Goal: Check status: Check status

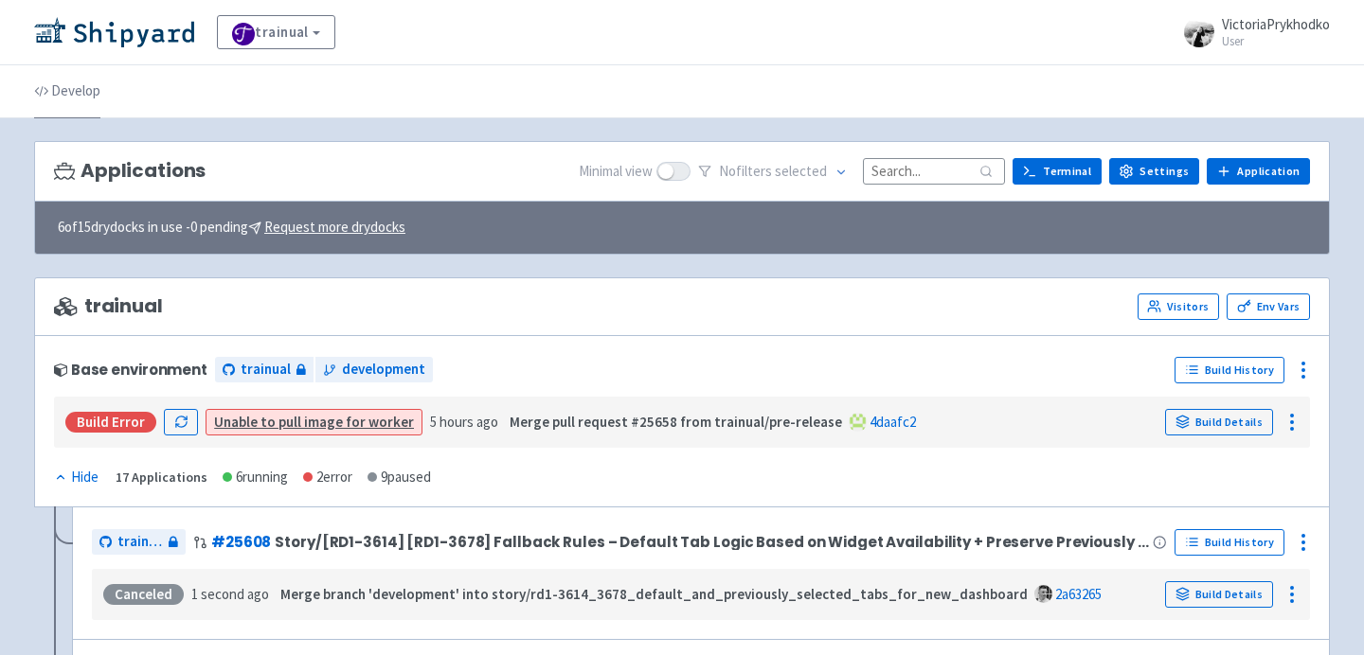
scroll to position [67, 0]
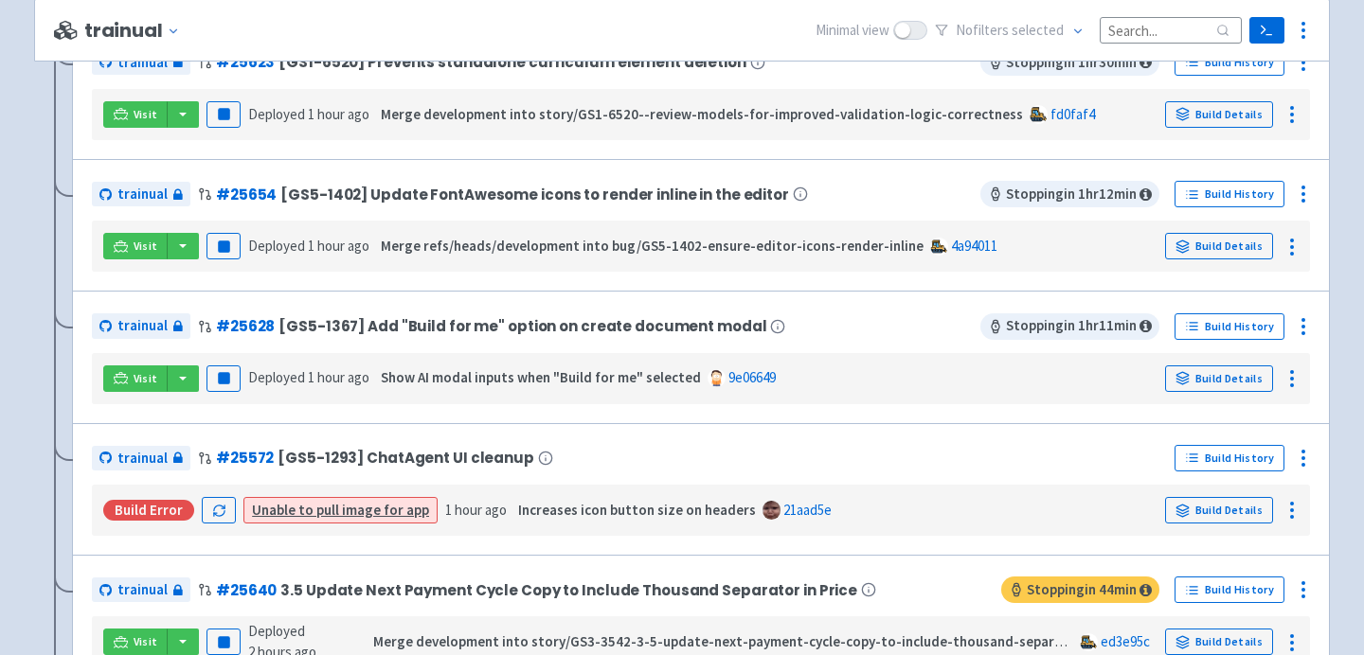
scroll to position [639, 0]
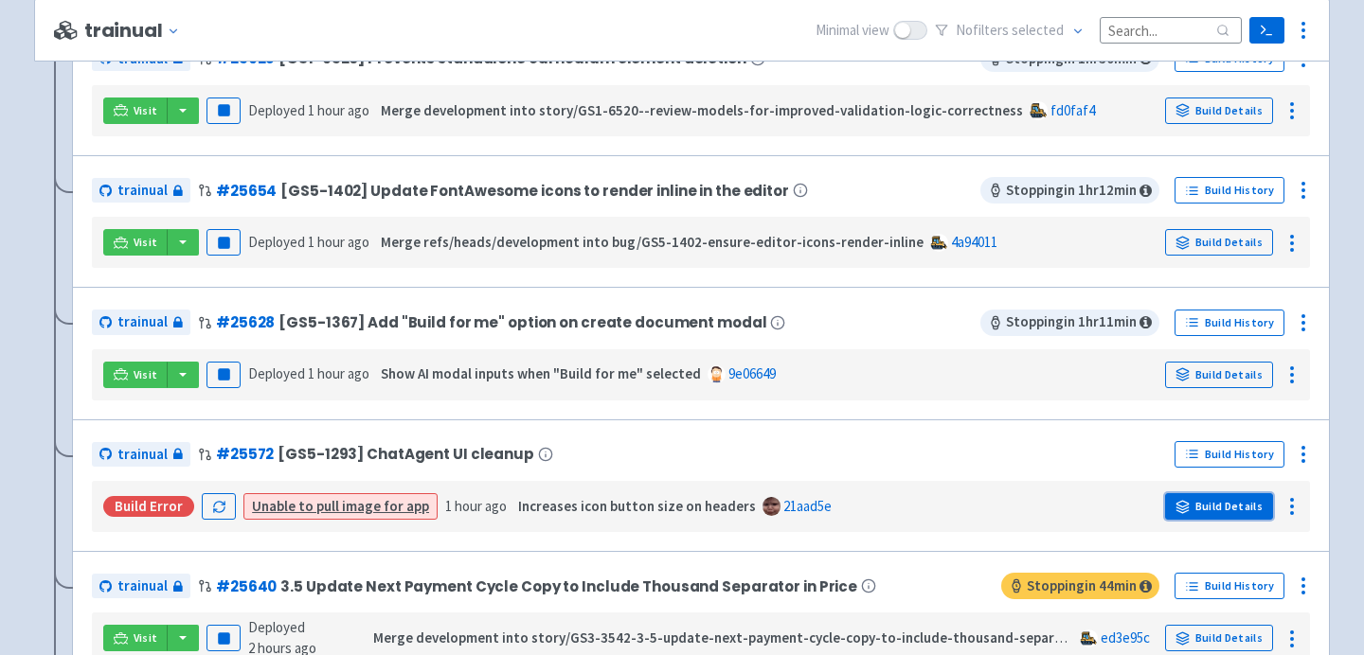
click at [1221, 513] on link "Build Details" at bounding box center [1219, 506] width 108 height 27
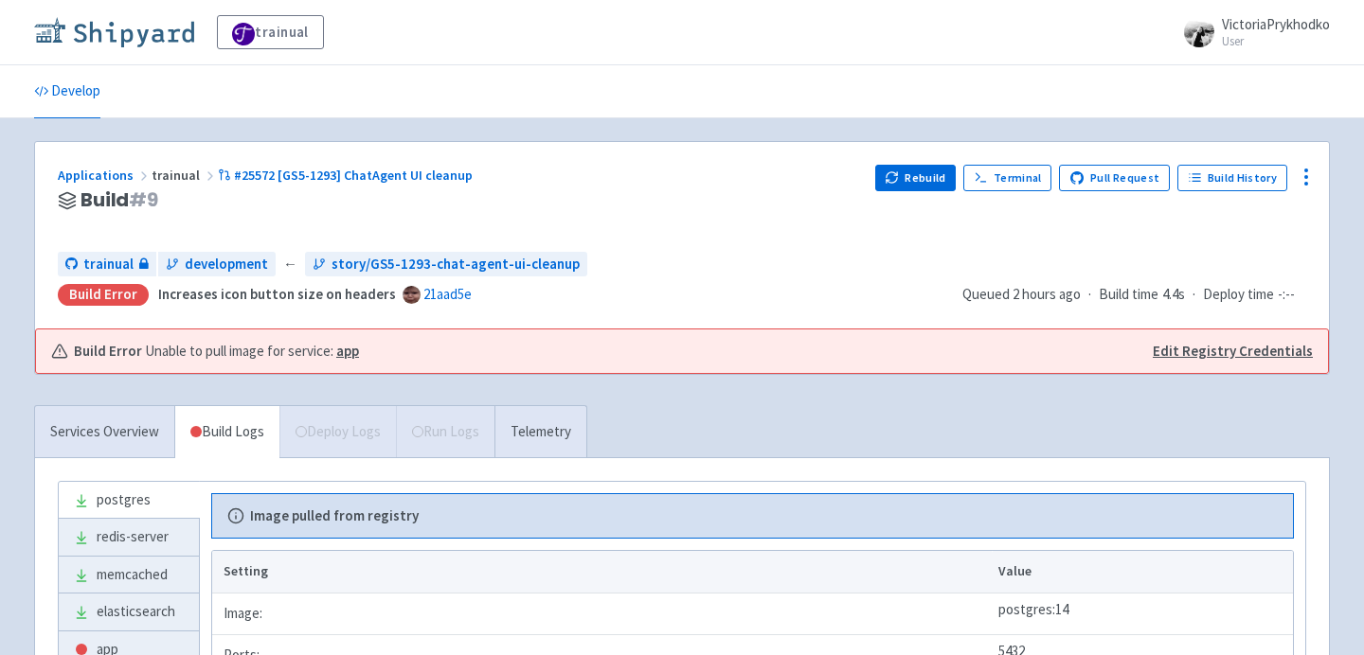
click at [153, 31] on img at bounding box center [114, 32] width 160 height 30
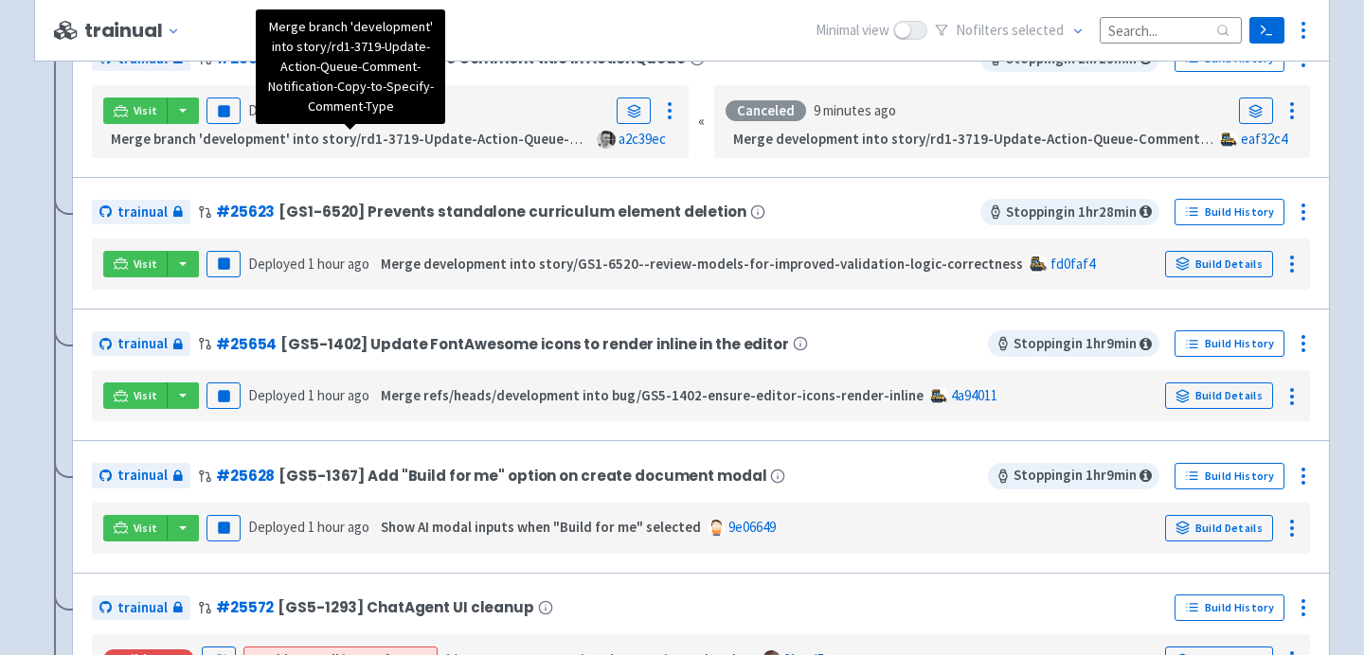
scroll to position [487, 0]
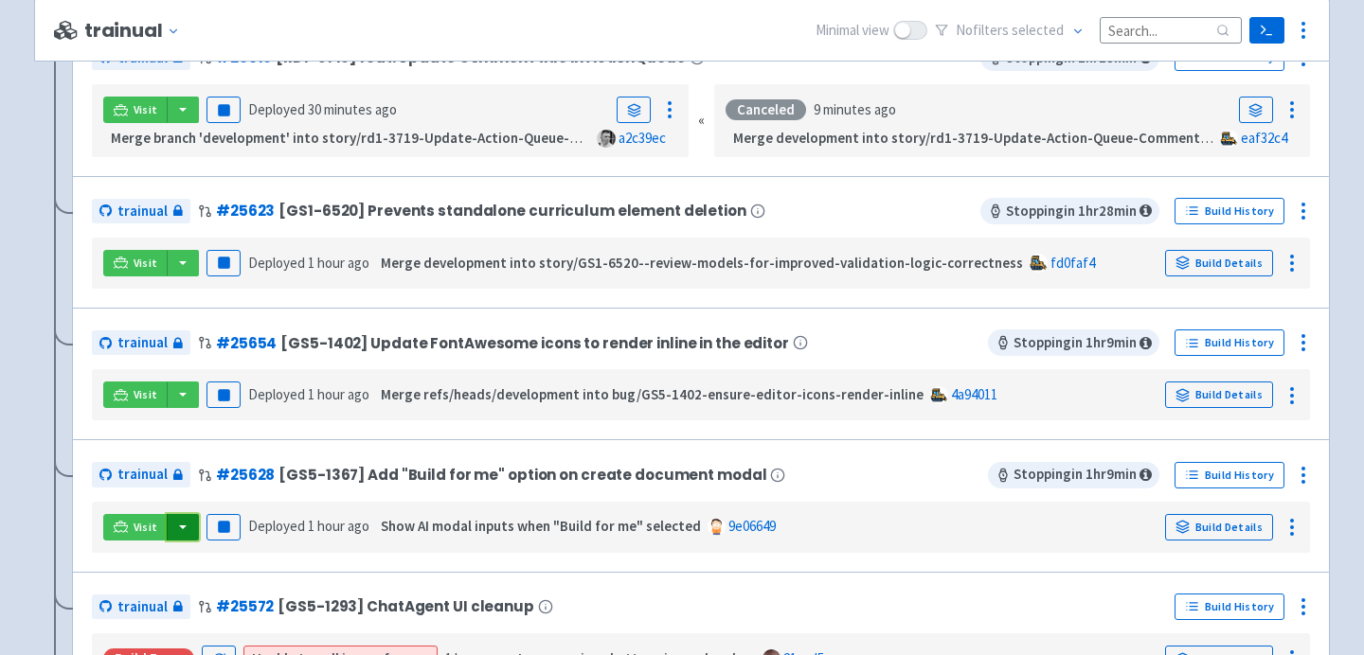
click at [185, 528] on button "button" at bounding box center [183, 527] width 32 height 27
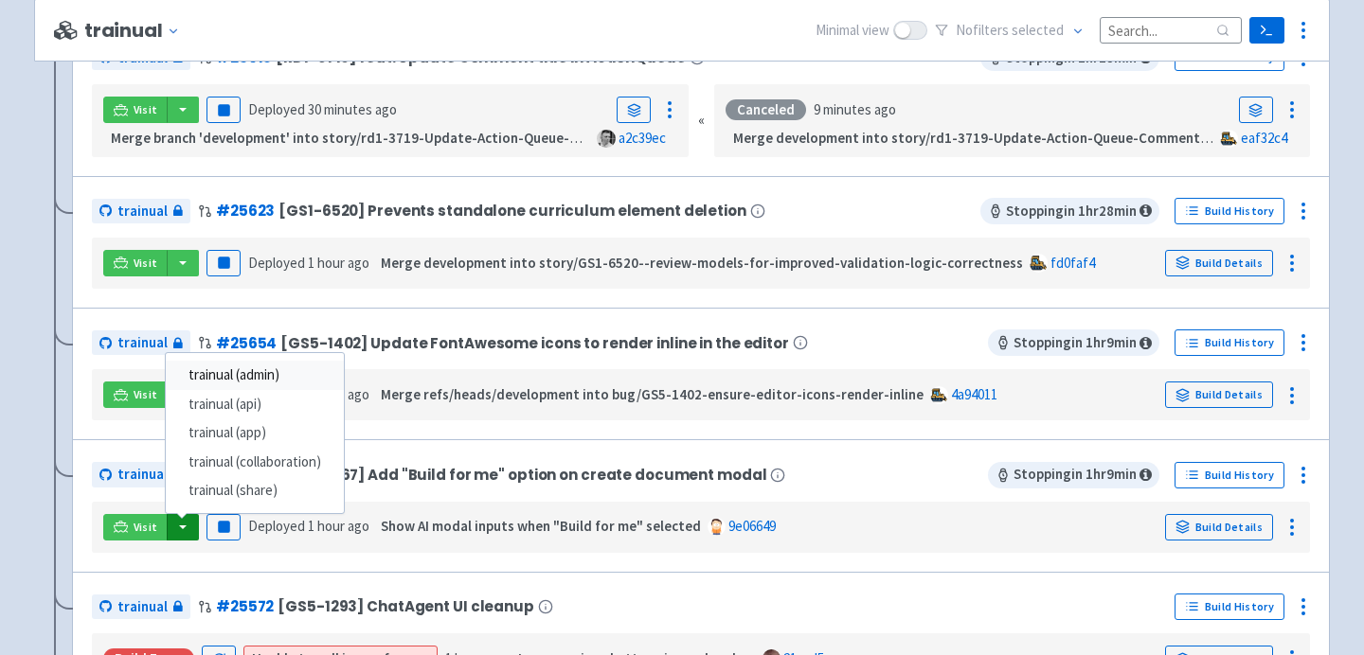
click at [269, 377] on link "trainual (admin)" at bounding box center [255, 375] width 178 height 29
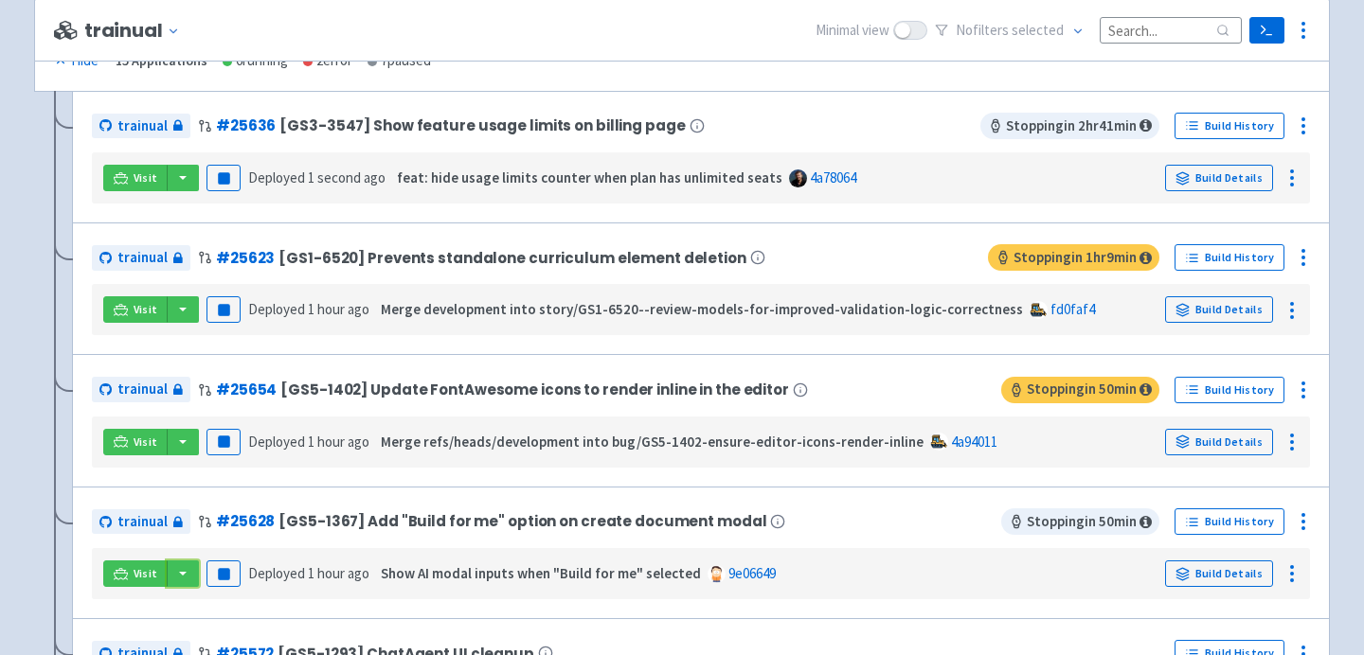
scroll to position [420, 0]
click at [187, 581] on button "button" at bounding box center [183, 573] width 32 height 27
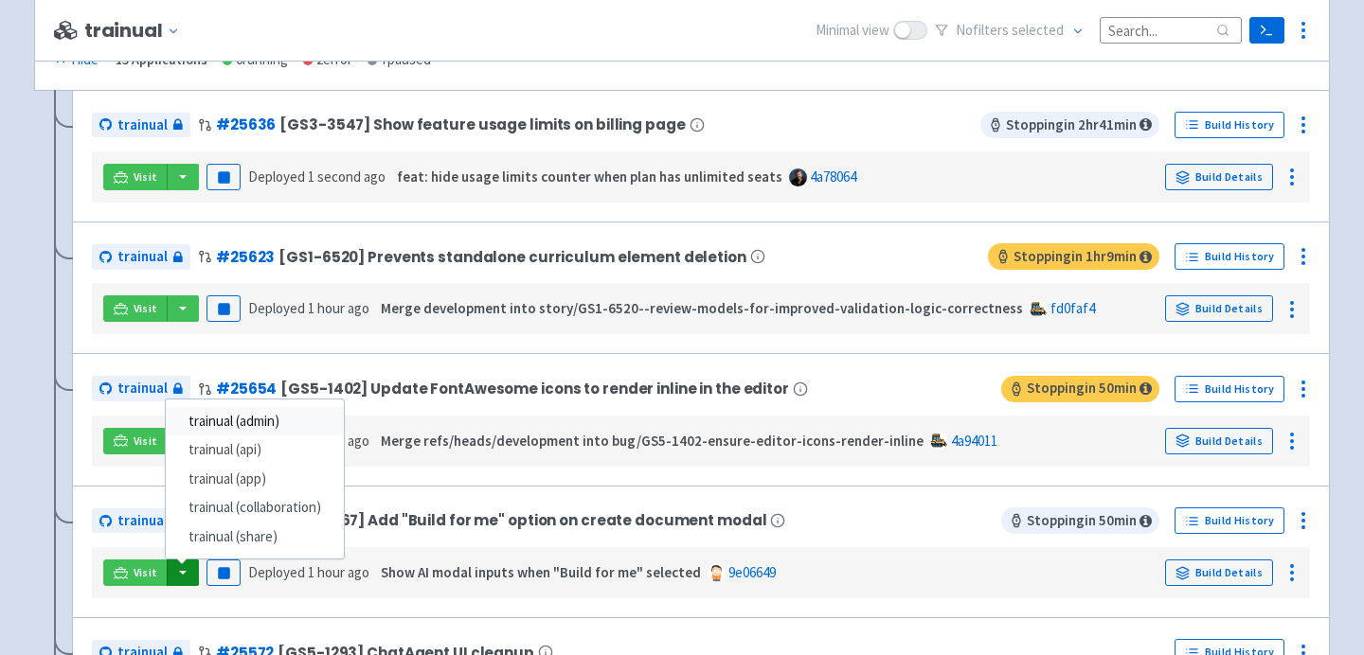
click at [255, 429] on link "trainual (admin)" at bounding box center [255, 421] width 178 height 29
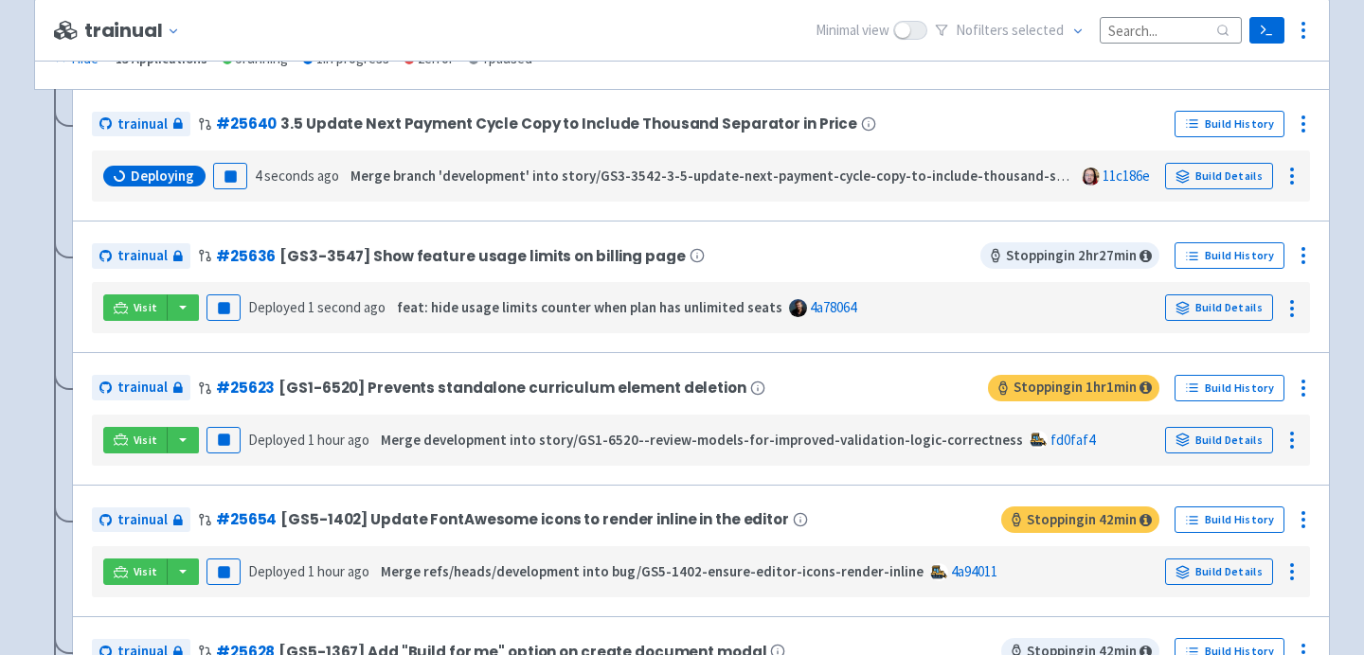
scroll to position [549, 0]
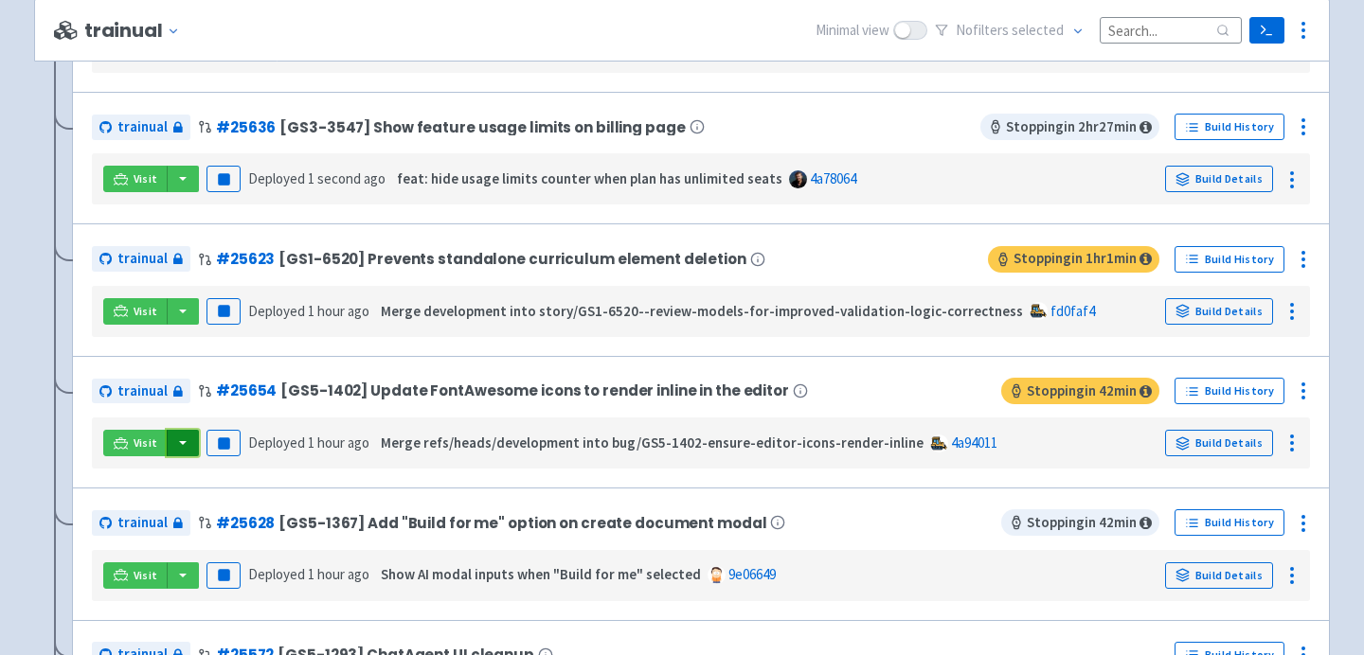
click at [183, 444] on button "button" at bounding box center [183, 443] width 32 height 27
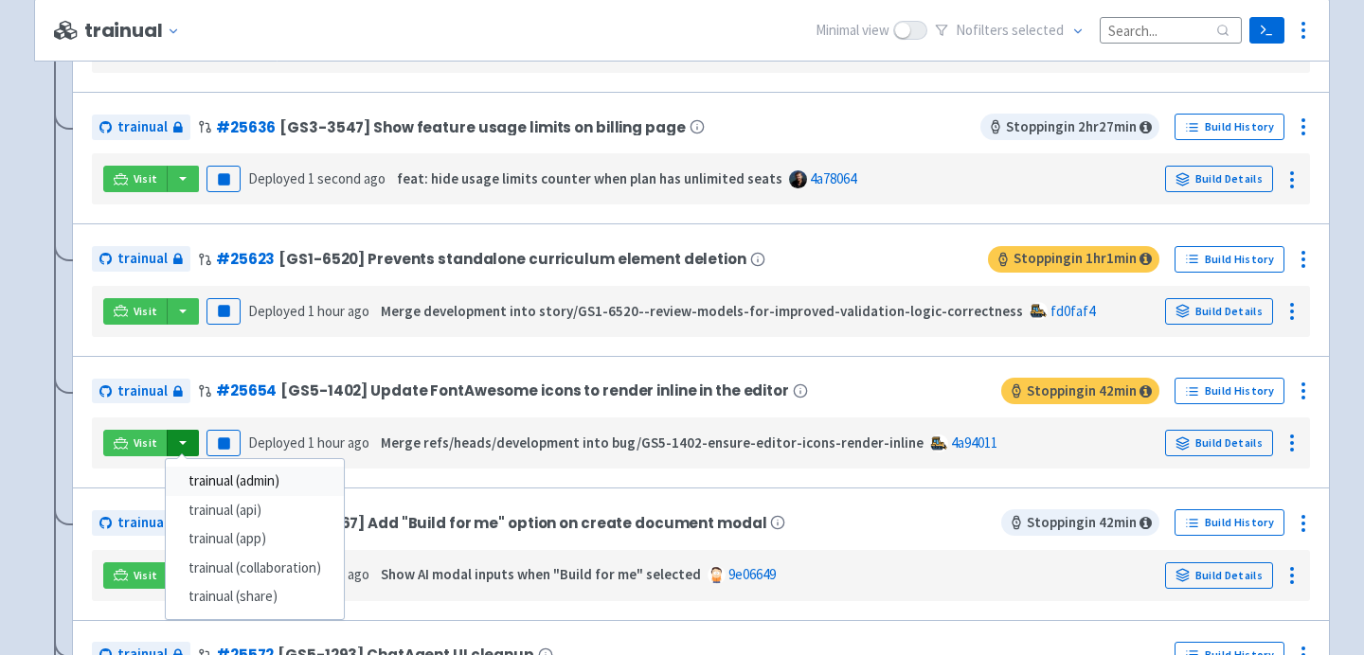
click at [264, 488] on link "trainual (admin)" at bounding box center [255, 481] width 178 height 29
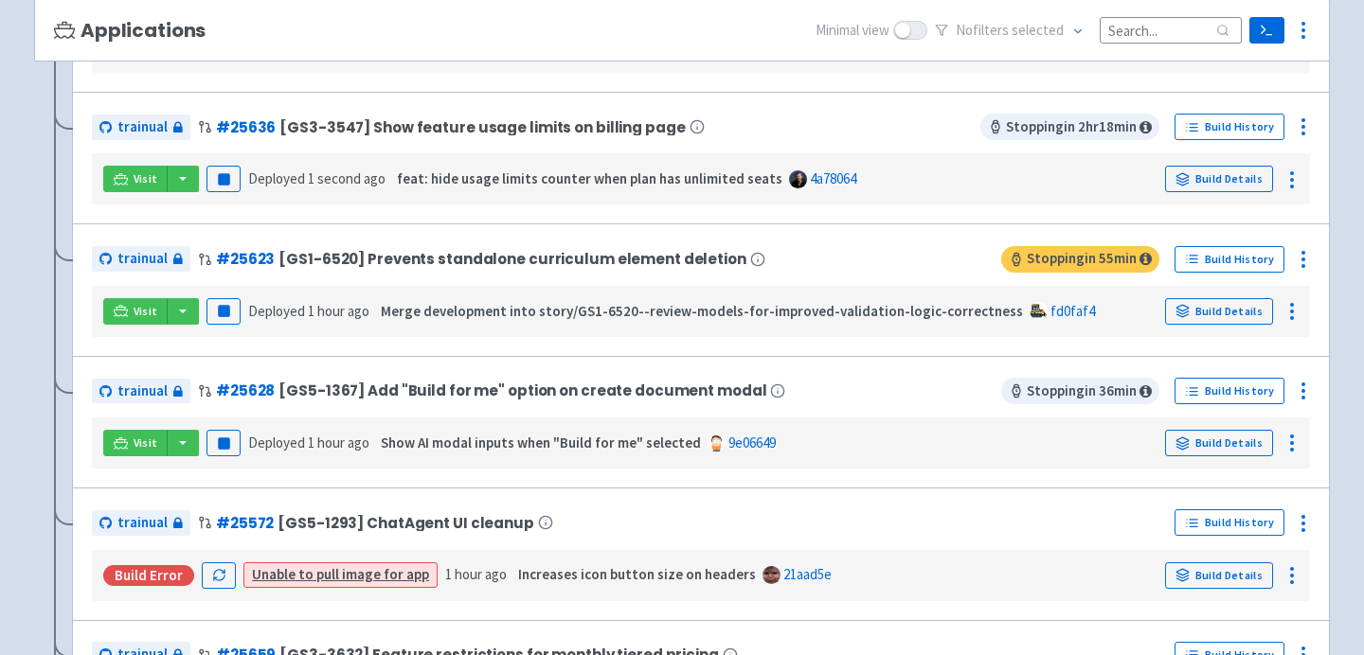
scroll to position [152, 0]
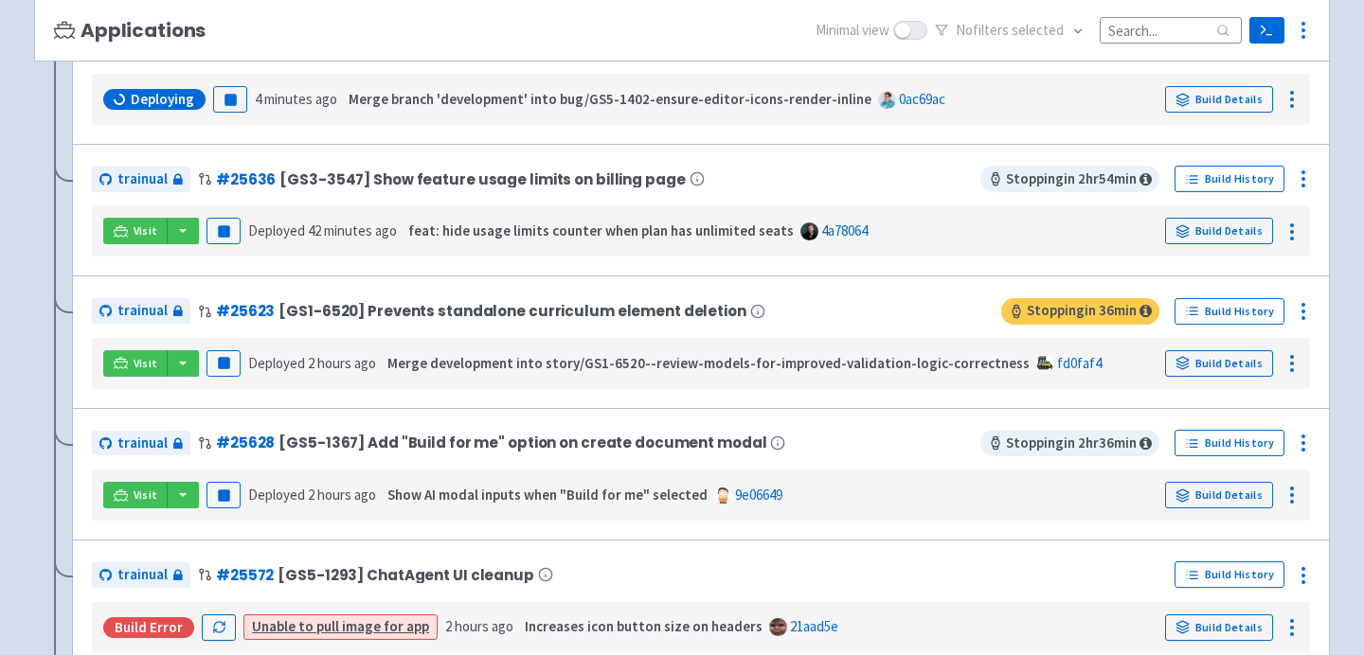
scroll to position [554, 0]
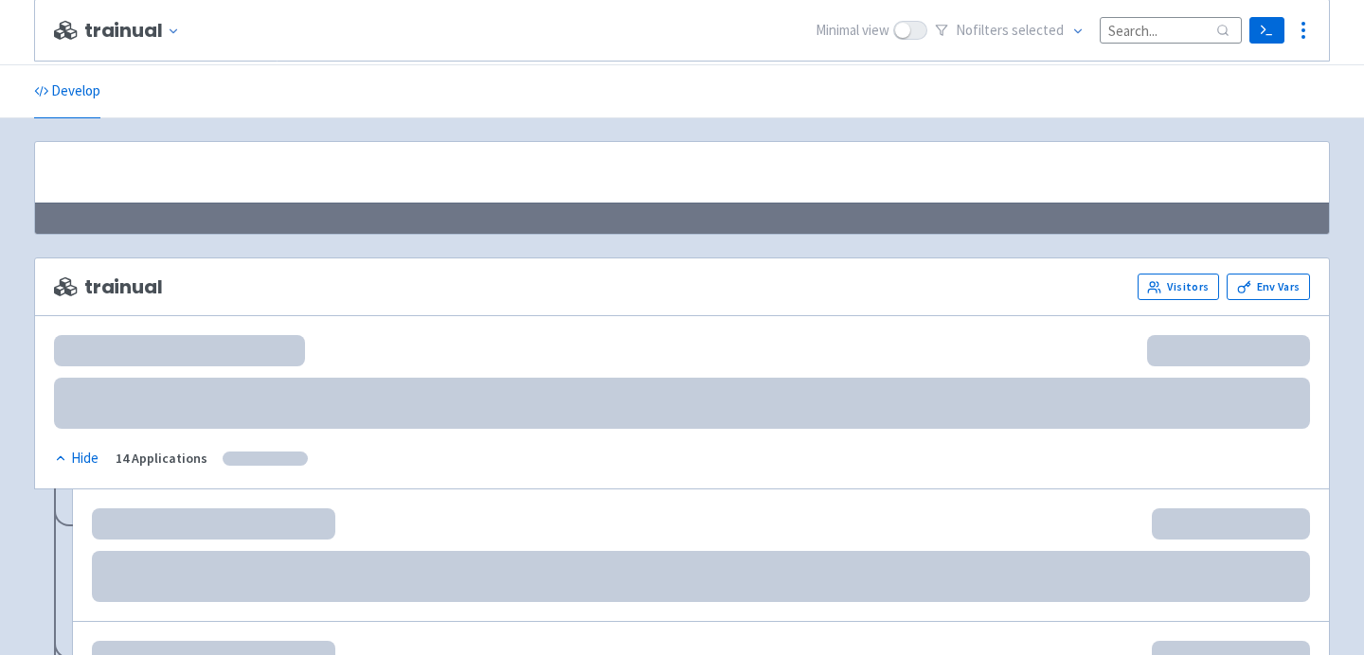
scroll to position [554, 0]
